Goal: Information Seeking & Learning: Learn about a topic

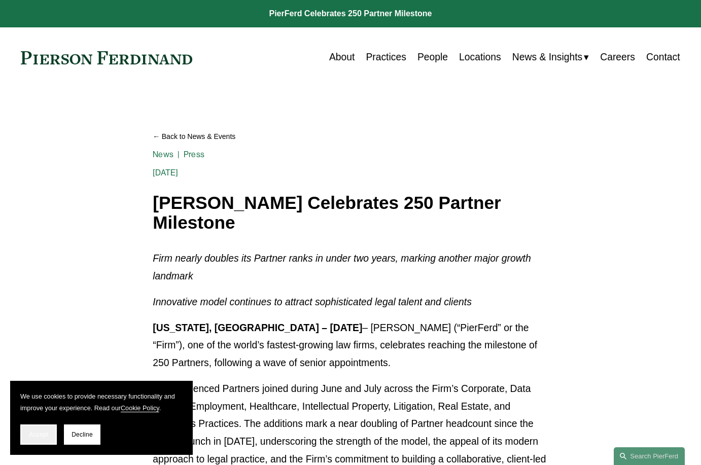
click at [40, 435] on span "Accept" at bounding box center [38, 434] width 19 height 7
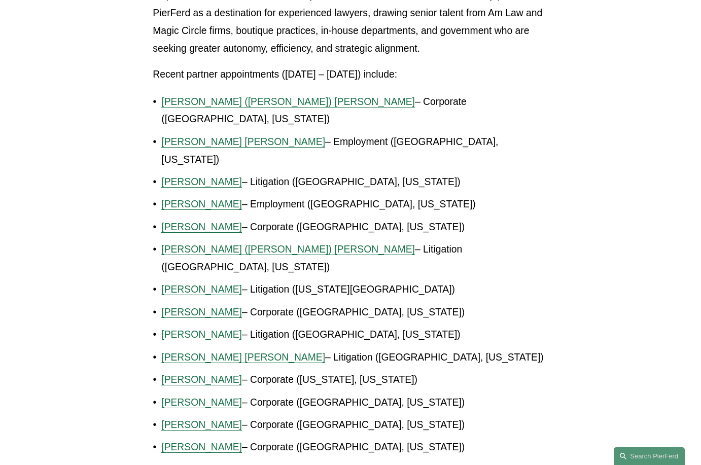
scroll to position [811, 0]
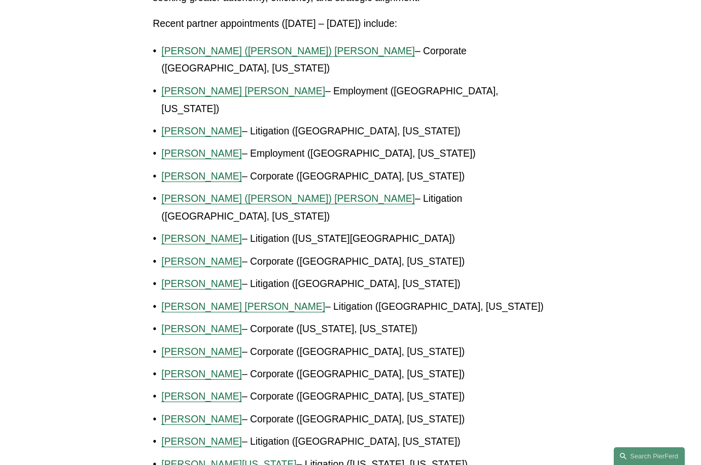
click at [204, 391] on span "[PERSON_NAME]" at bounding box center [201, 396] width 81 height 11
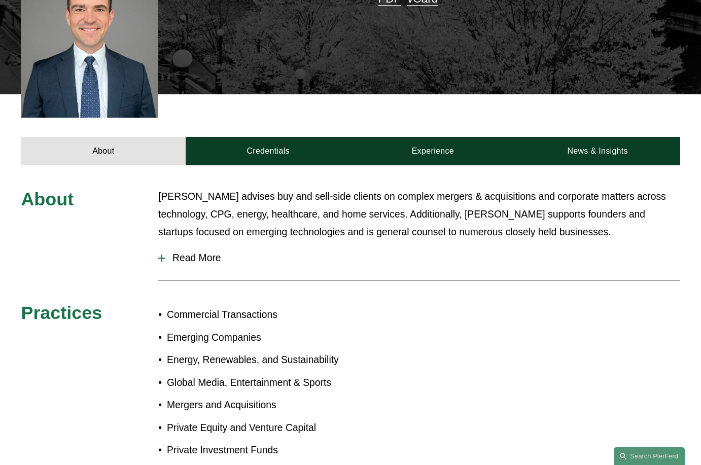
scroll to position [203, 0]
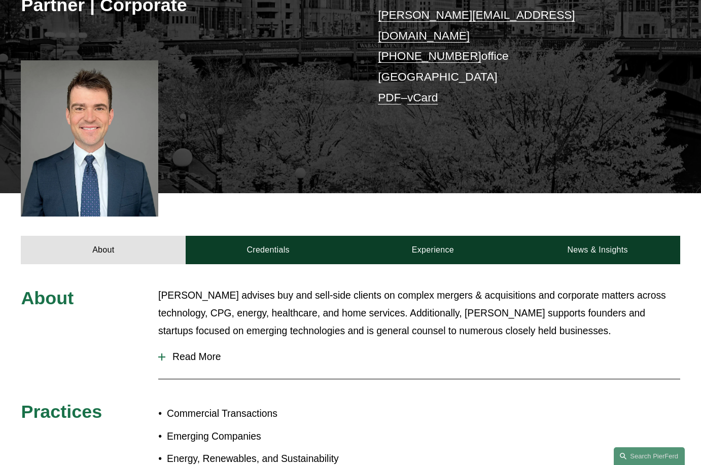
click at [187, 351] on span "Read More" at bounding box center [422, 356] width 514 height 11
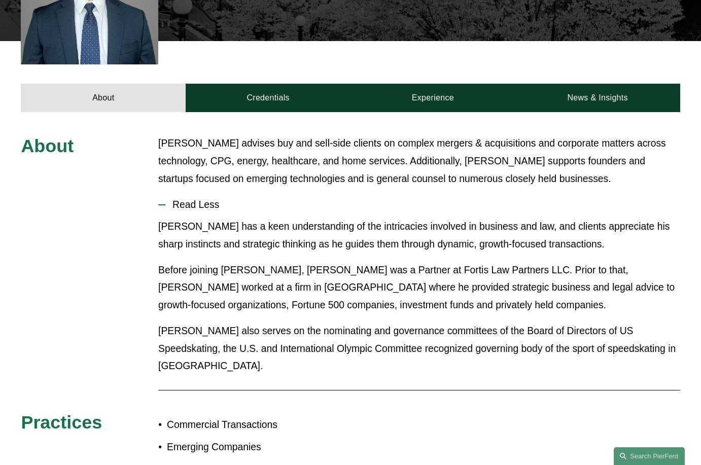
scroll to position [0, 0]
